Goal: Task Accomplishment & Management: Complete application form

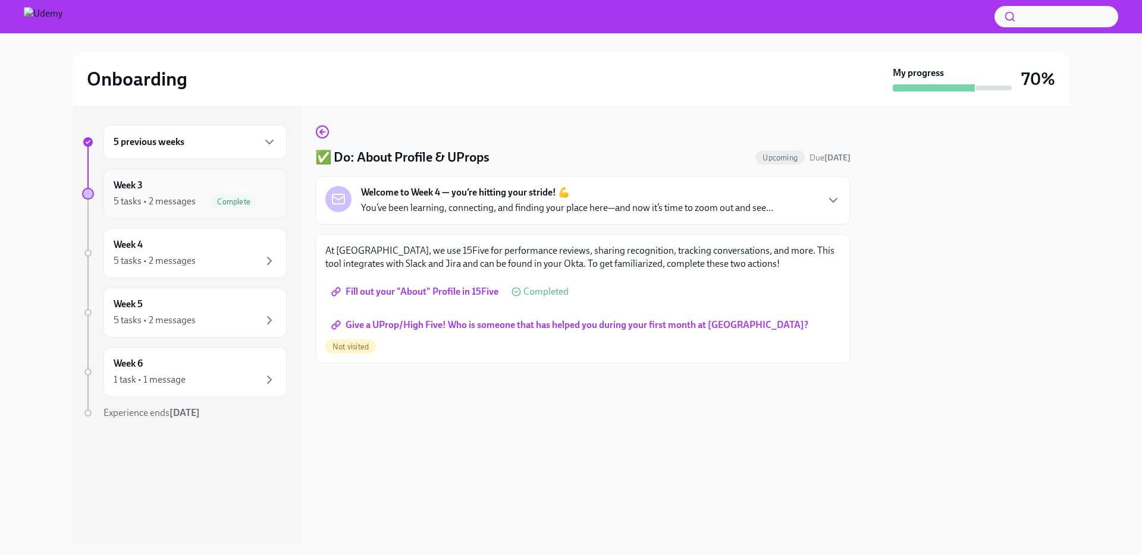
click at [250, 190] on div "Week 3 5 tasks • 2 messages Complete" at bounding box center [195, 194] width 163 height 30
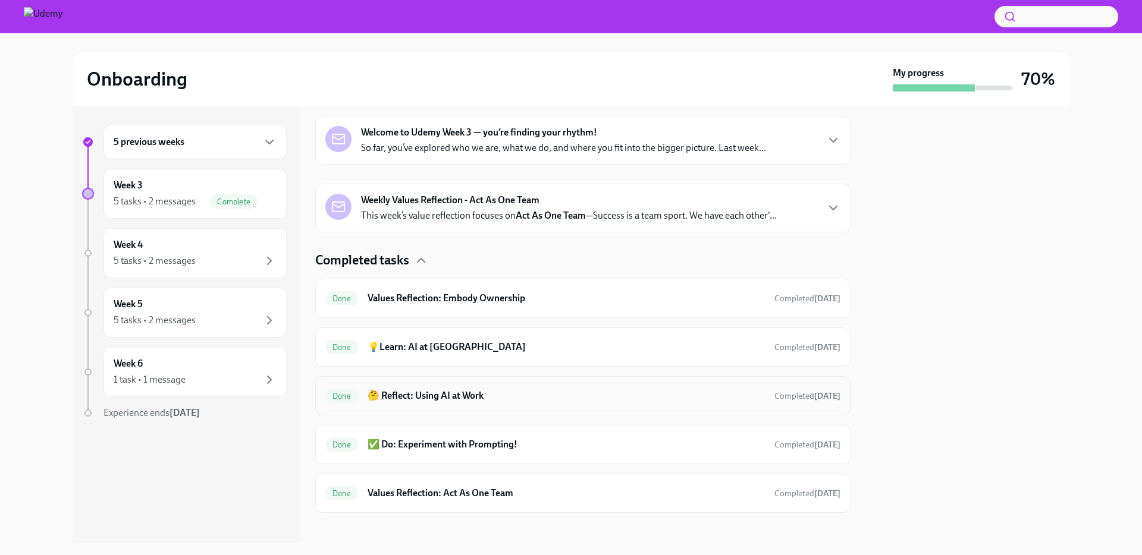
scroll to position [187, 0]
click at [462, 399] on h6 "🤔 Reflect: Using AI at Work" at bounding box center [565, 395] width 397 height 13
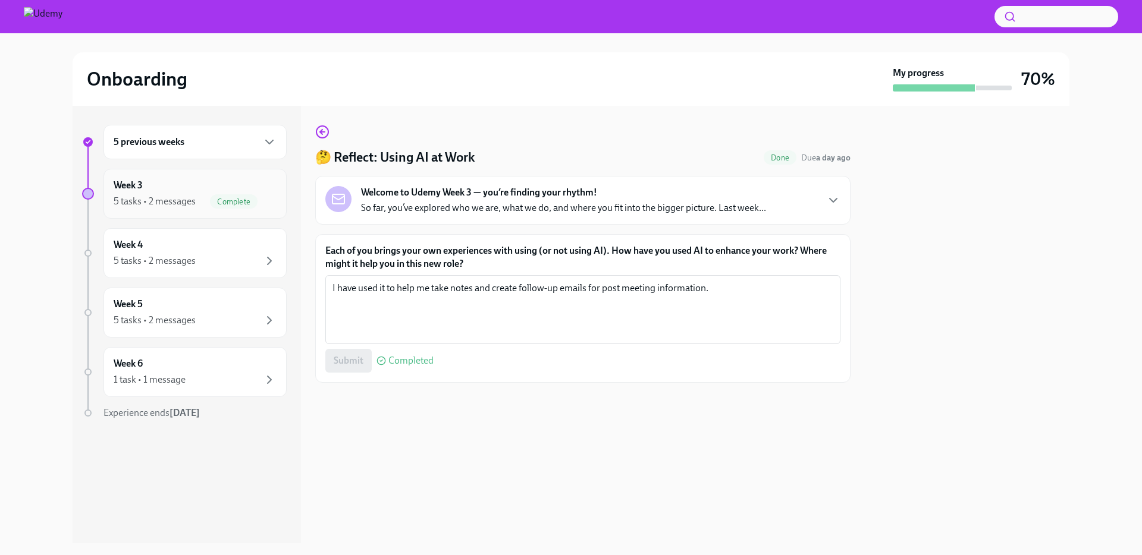
click at [231, 204] on span "Complete" at bounding box center [234, 201] width 48 height 9
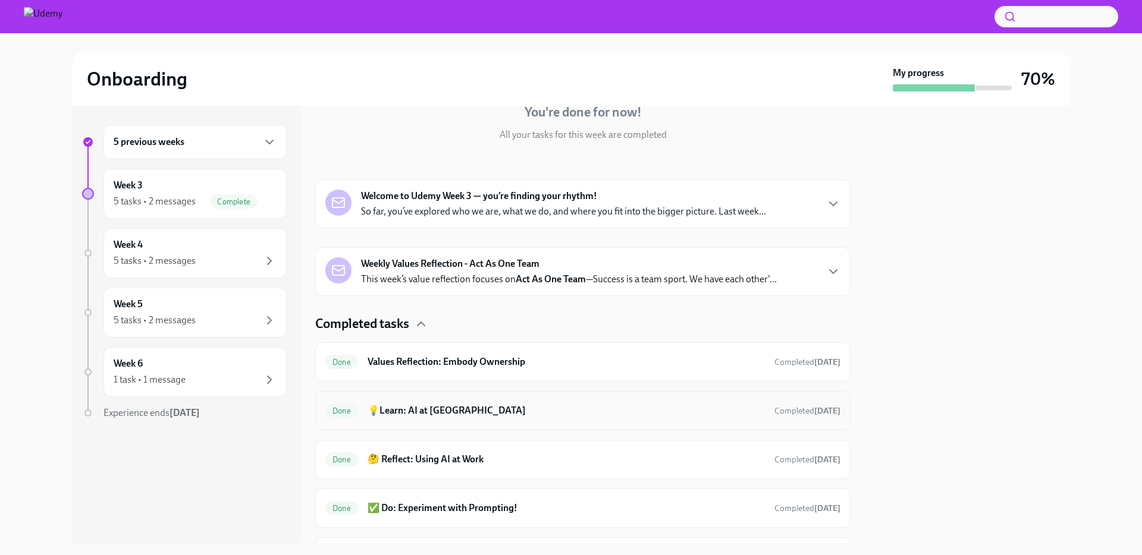
scroll to position [124, 0]
click at [569, 422] on div "Done 💡Learn: AI at [GEOGRAPHIC_DATA] Completed [DATE]" at bounding box center [582, 409] width 535 height 39
click at [374, 403] on h6 "💡Learn: AI at [GEOGRAPHIC_DATA]" at bounding box center [565, 409] width 397 height 13
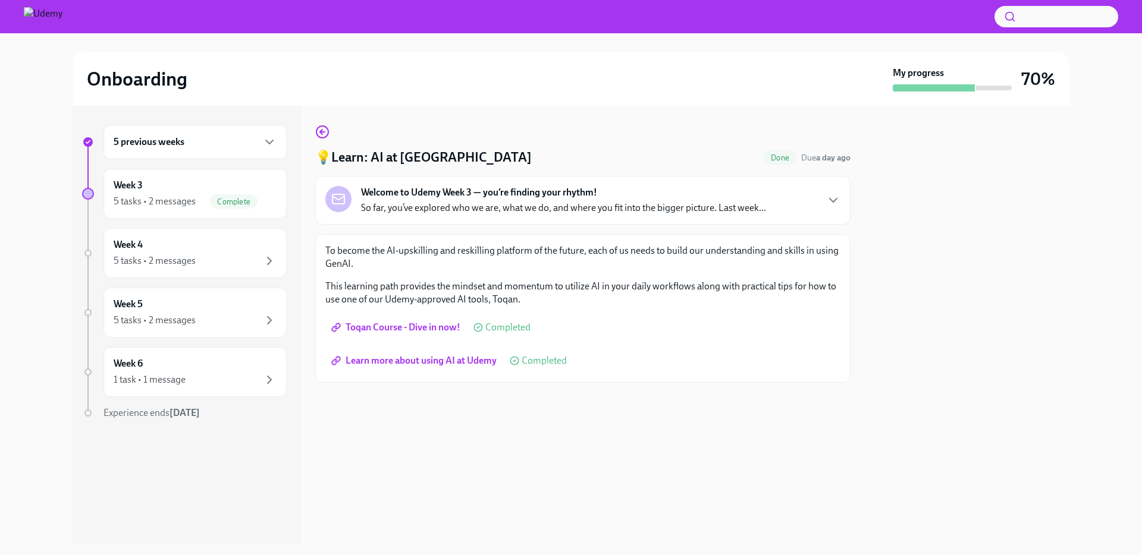
click at [427, 328] on span "Toqan Course - Dive in now!" at bounding box center [397, 328] width 127 height 12
